Goal: Task Accomplishment & Management: Use online tool/utility

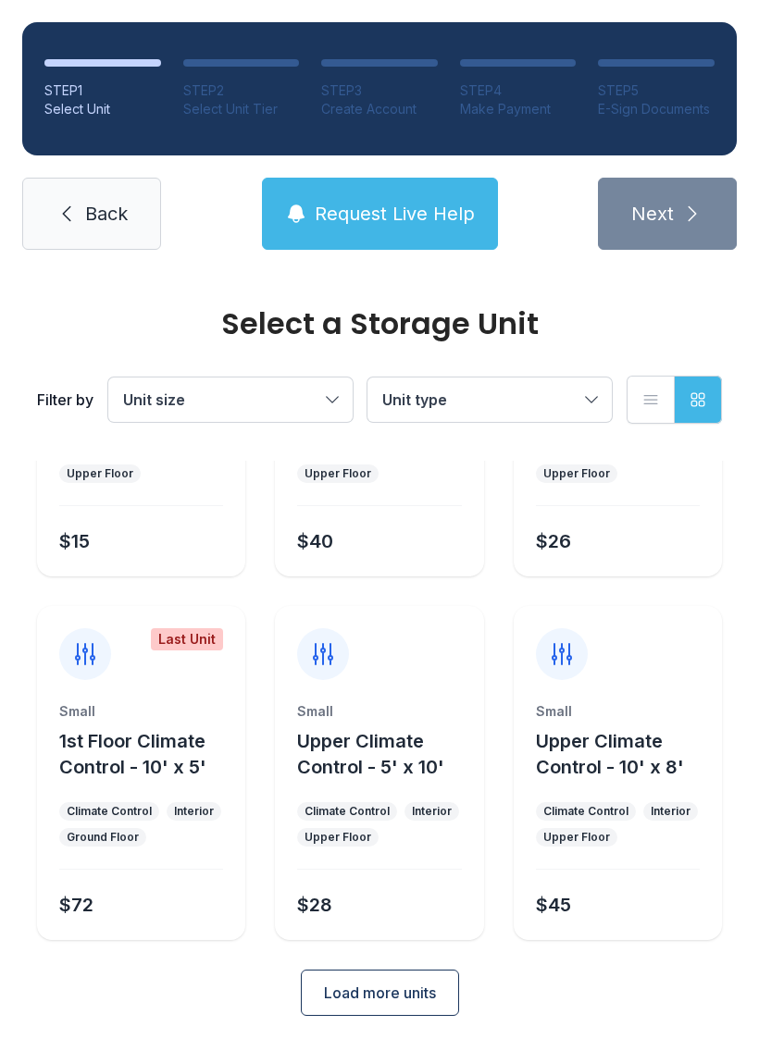
scroll to position [220, 0]
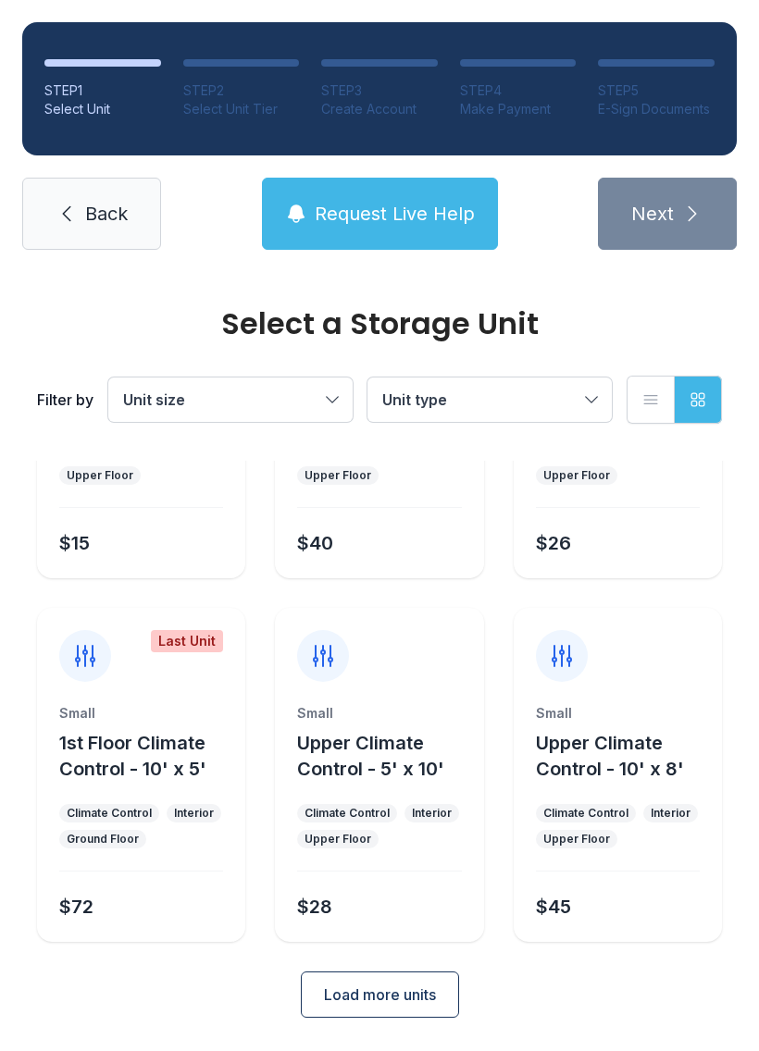
click at [401, 985] on span "Load more units" at bounding box center [380, 994] width 112 height 22
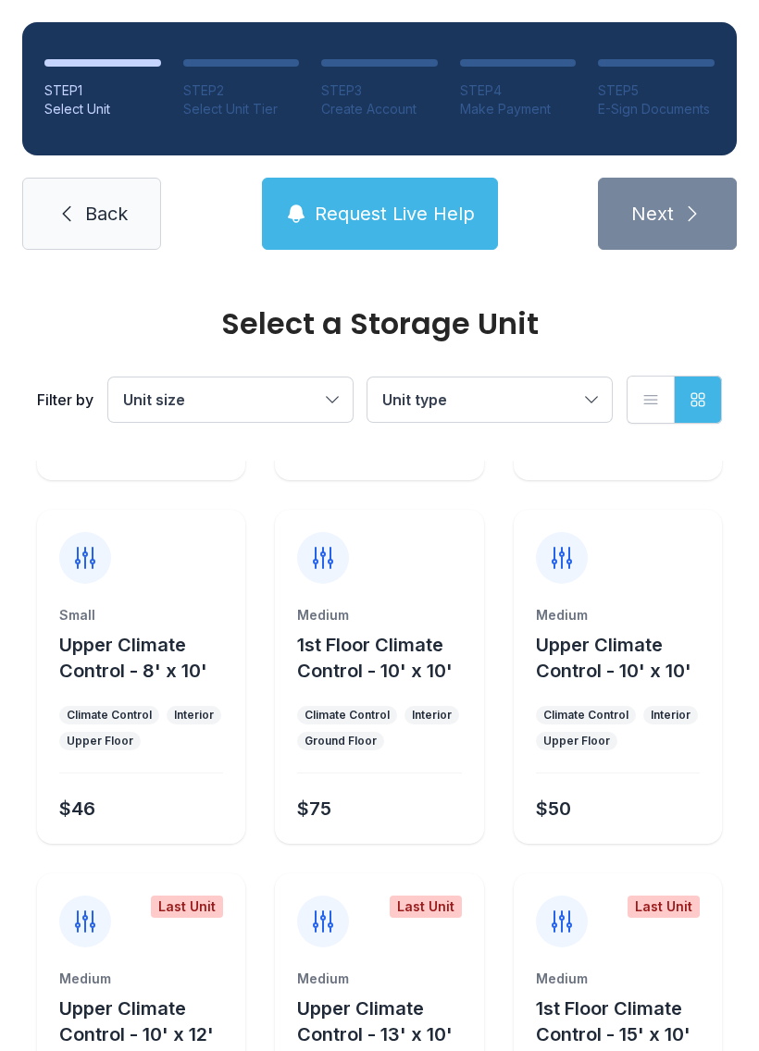
scroll to position [662, 0]
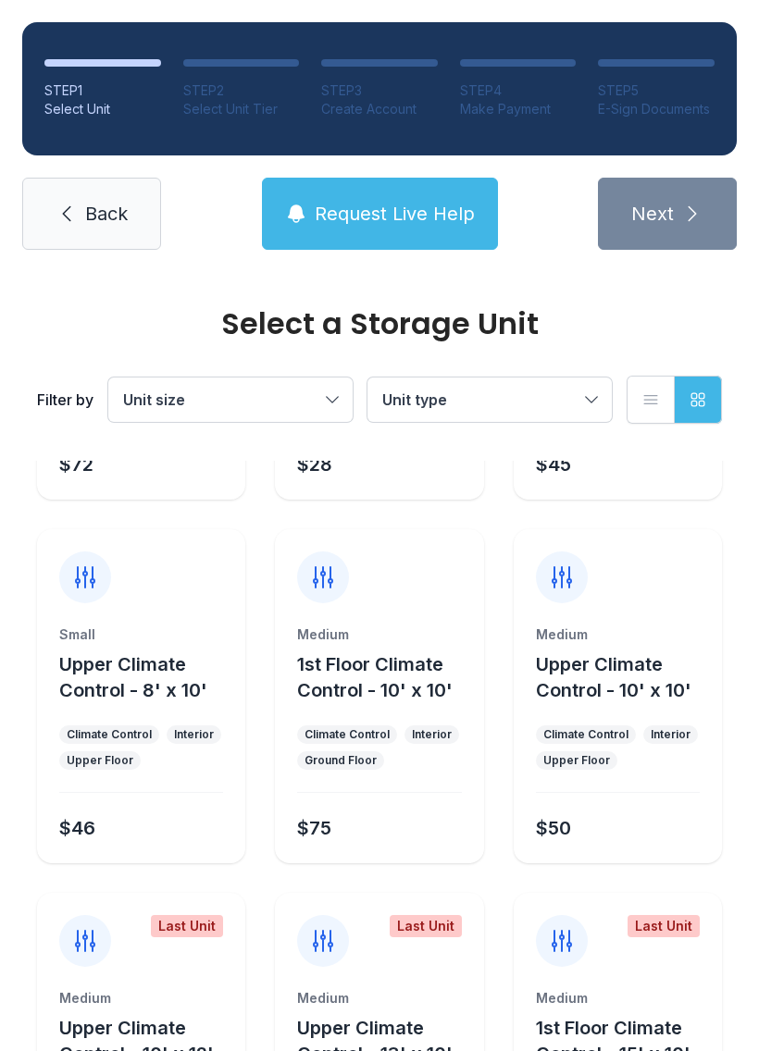
click at [95, 211] on span "Back" at bounding box center [106, 214] width 43 height 26
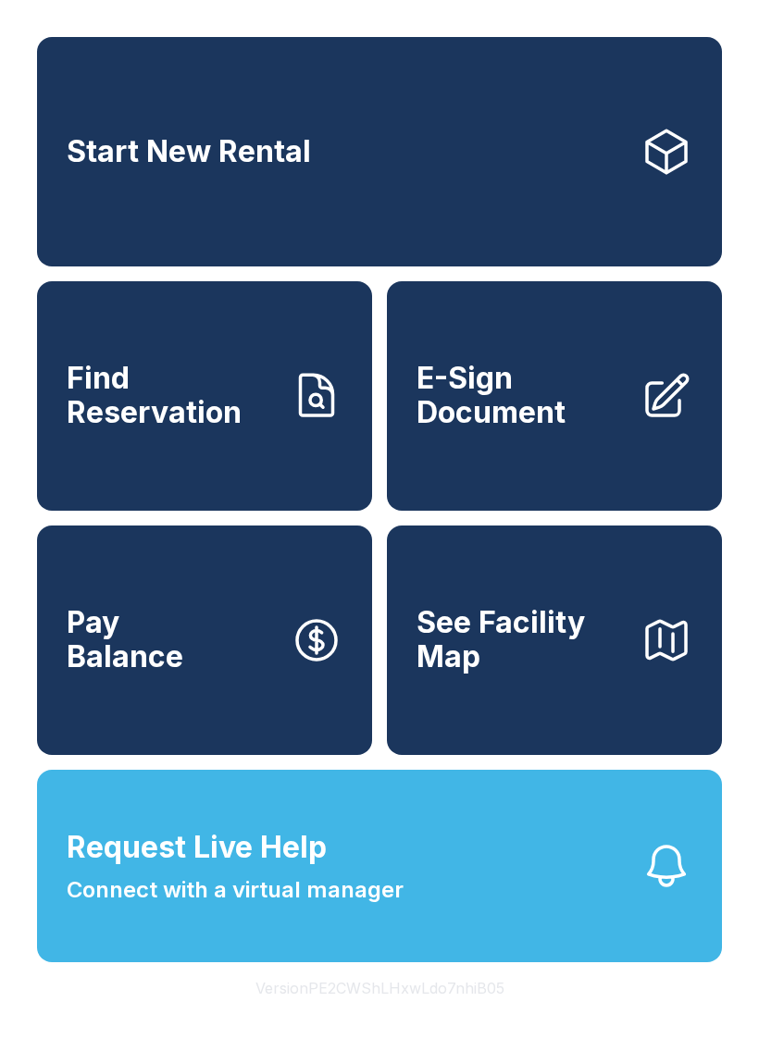
click at [551, 419] on span "E-Sign Document" at bounding box center [520, 396] width 209 height 68
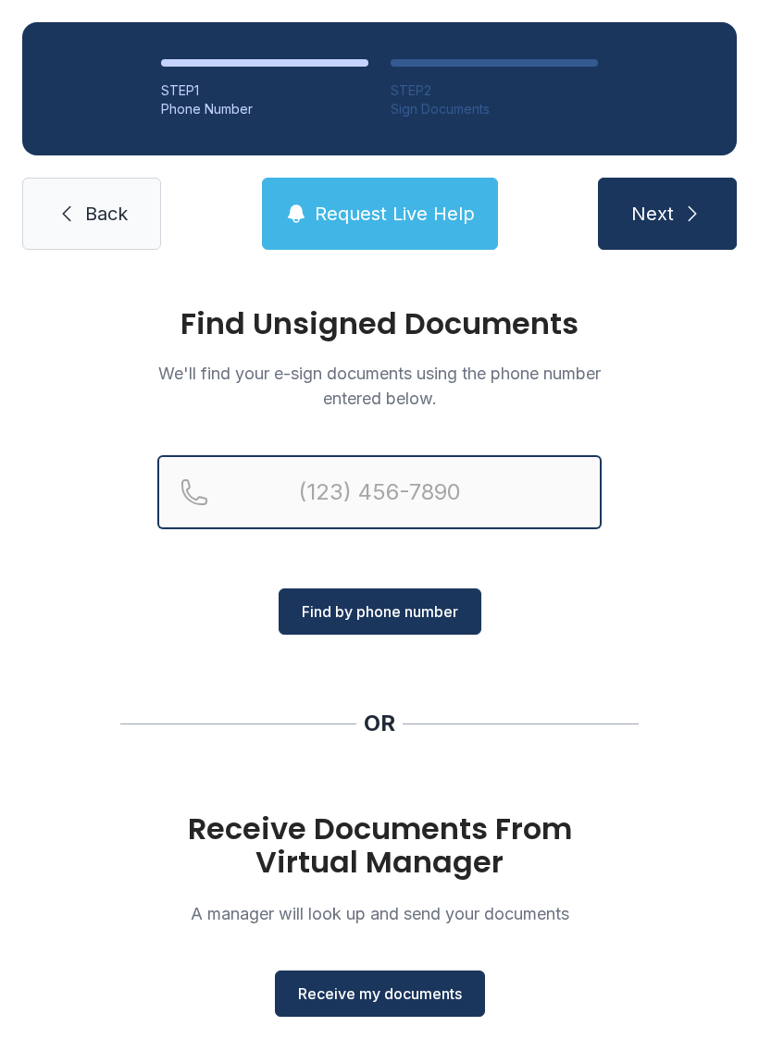
click at [426, 493] on input "Reservation phone number" at bounding box center [379, 492] width 444 height 74
type input "[PHONE_NUMBER]"
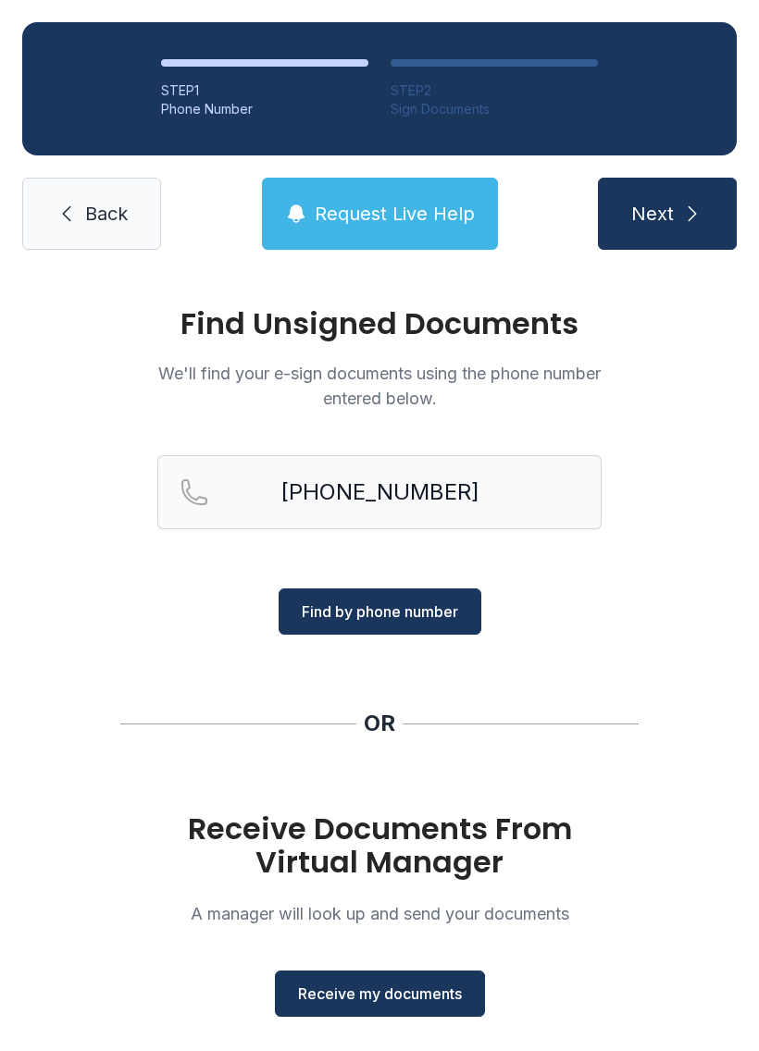
click at [375, 627] on button "Find by phone number" at bounding box center [379, 611] width 203 height 46
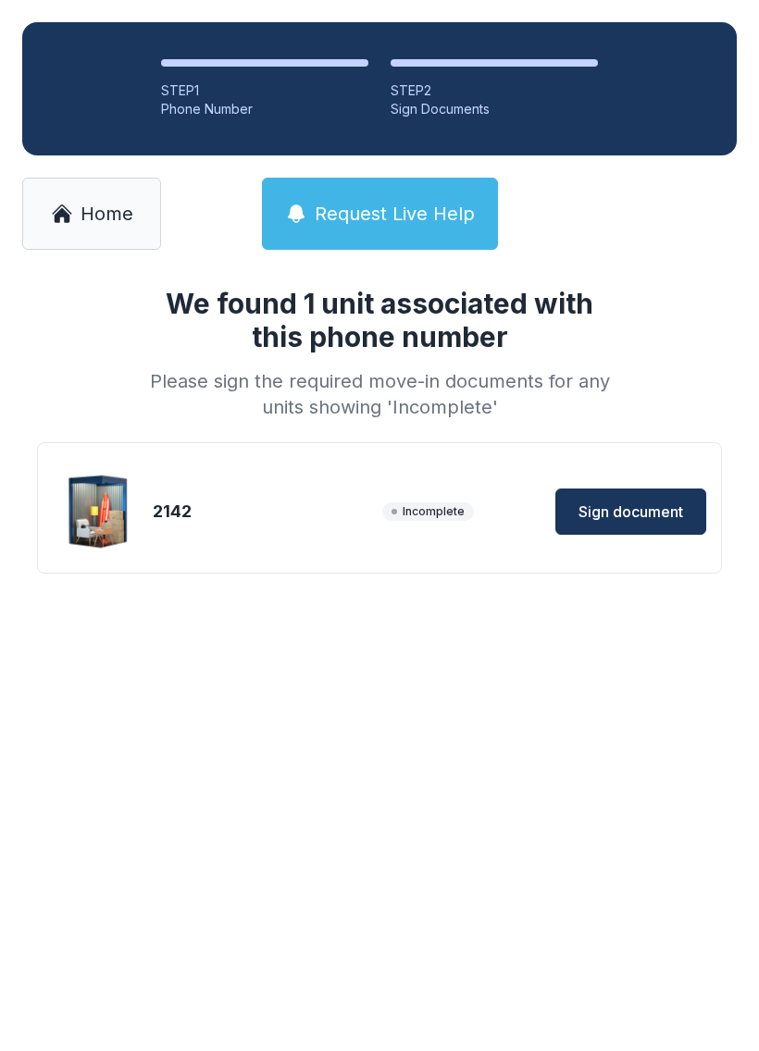
click at [620, 502] on span "Sign document" at bounding box center [630, 512] width 105 height 22
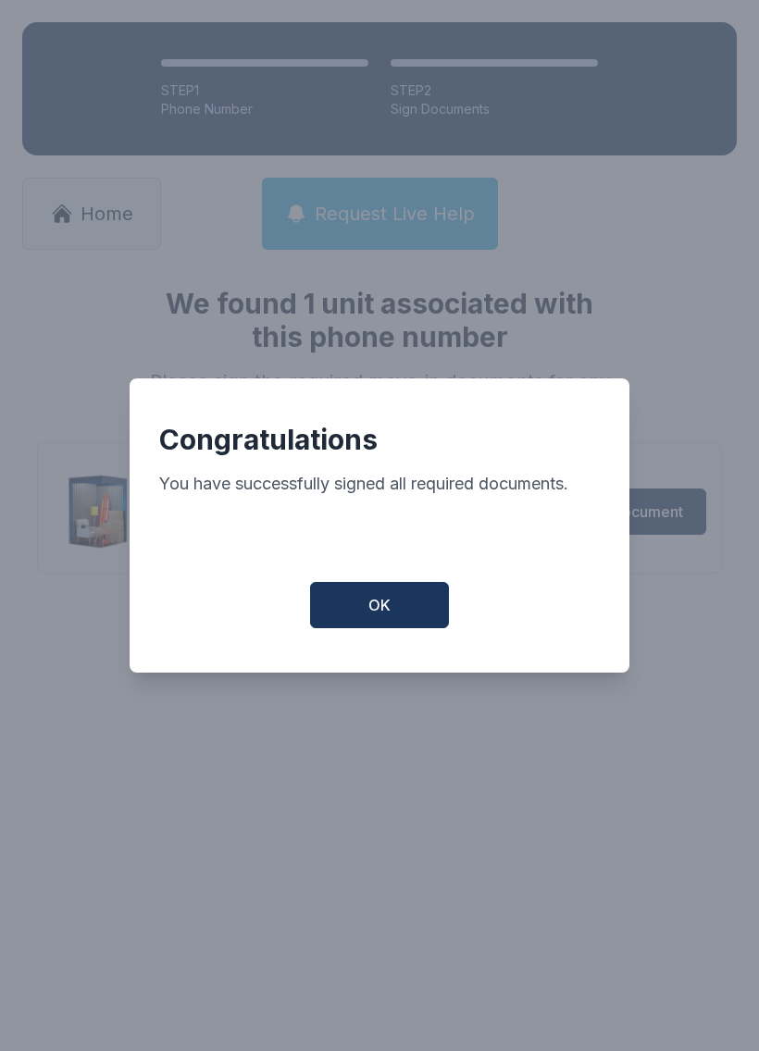
click at [389, 628] on button "OK" at bounding box center [379, 605] width 139 height 46
